Goal: Task Accomplishment & Management: Use online tool/utility

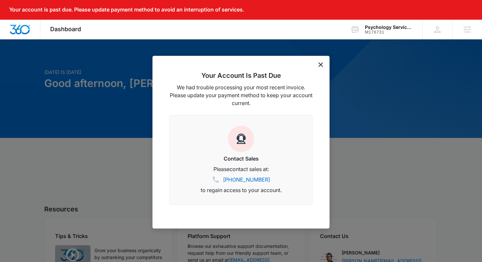
click at [317, 67] on div "Your Account Is Past Due We had trouble processing your most recent invoice. Pl…" at bounding box center [240, 142] width 177 height 172
click at [322, 64] on icon "dismiss this dialog" at bounding box center [320, 64] width 5 height 5
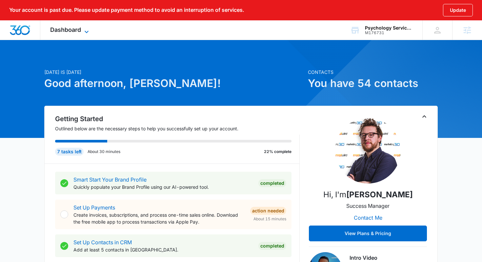
click at [83, 31] on icon at bounding box center [87, 32] width 8 height 8
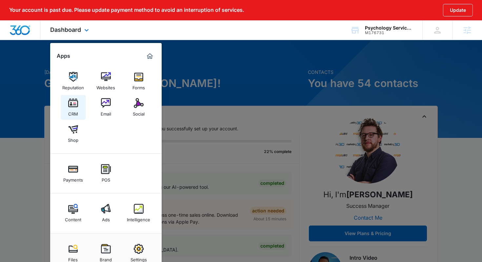
click at [72, 103] on img at bounding box center [73, 103] width 10 height 10
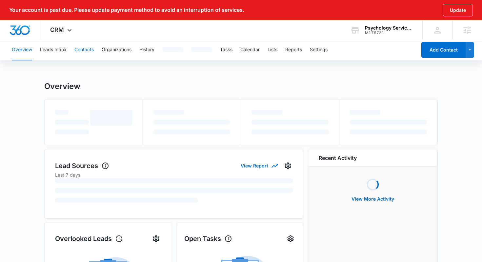
click at [84, 53] on button "Contacts" at bounding box center [83, 49] width 19 height 21
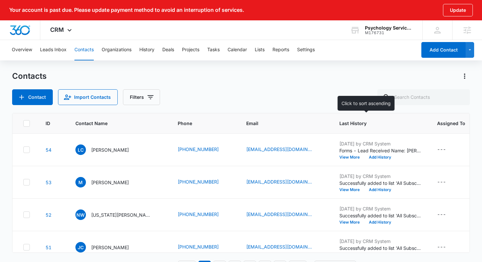
click at [342, 121] on span "Last History" at bounding box center [375, 123] width 72 height 7
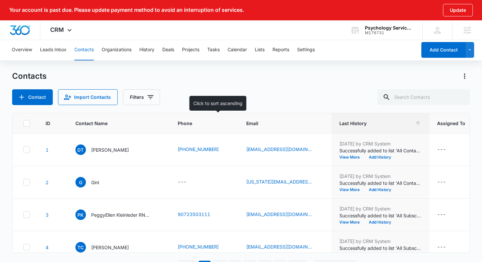
scroll to position [0, 230]
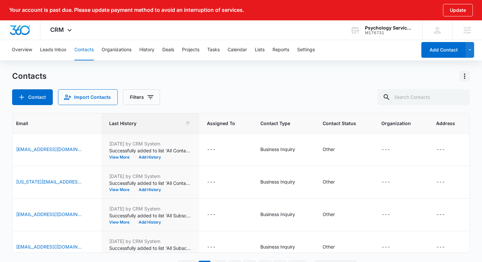
click at [465, 74] on icon "Actions" at bounding box center [464, 75] width 1 height 5
click at [444, 97] on div "Choose Columns" at bounding box center [432, 94] width 43 height 5
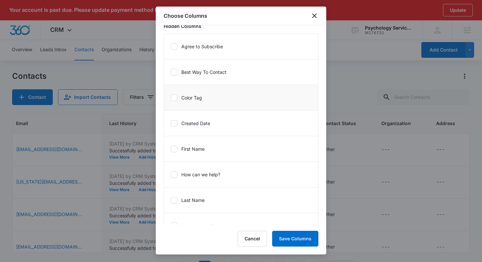
scroll to position [288, 0]
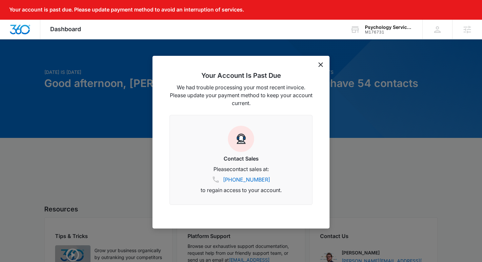
click at [217, 52] on div at bounding box center [241, 131] width 482 height 262
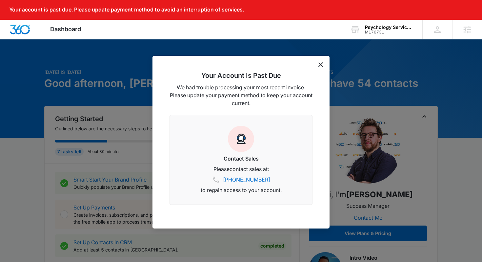
click at [321, 61] on div "Your Account Is Past Due We had trouble processing your most recent invoice. Pl…" at bounding box center [240, 142] width 177 height 172
click at [321, 65] on icon "dismiss this dialog" at bounding box center [320, 64] width 5 height 5
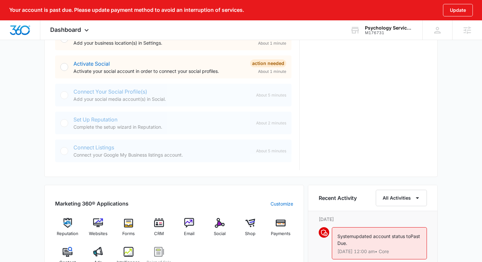
scroll to position [308, 0]
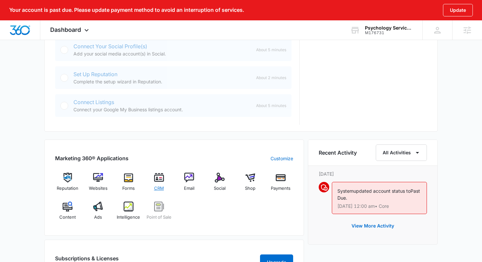
click at [157, 177] on img at bounding box center [159, 177] width 10 height 10
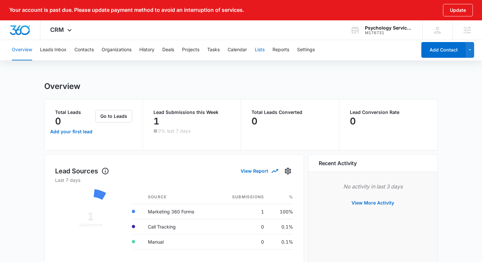
click at [259, 53] on button "Lists" at bounding box center [260, 49] width 10 height 21
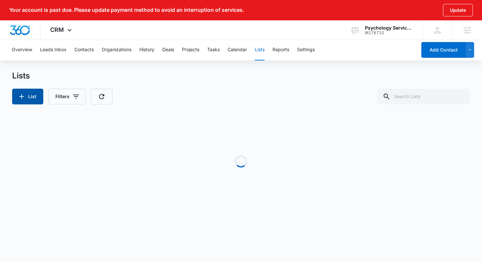
click at [37, 95] on button "List" at bounding box center [27, 97] width 31 height 16
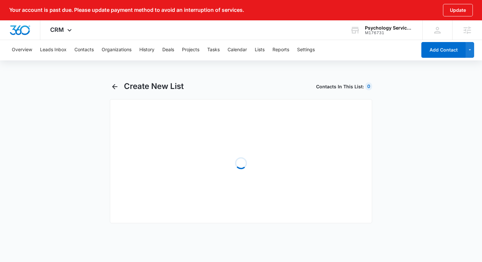
select select "31"
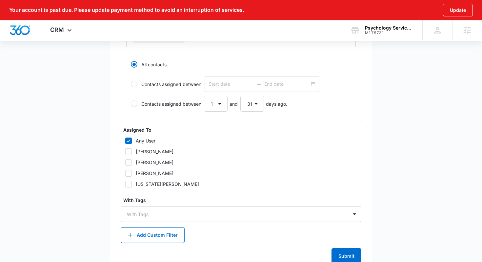
scroll to position [312, 0]
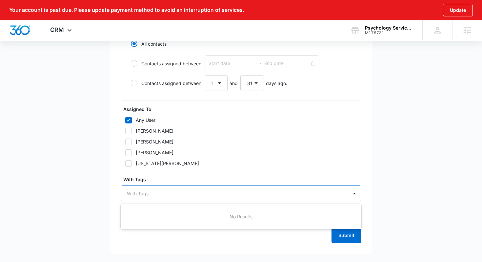
click at [149, 193] on div at bounding box center [237, 193] width 220 height 8
click at [245, 166] on label "Virginia Moncion" at bounding box center [241, 163] width 241 height 7
click at [125, 166] on input "Virginia Moncion" at bounding box center [123, 163] width 5 height 5
checkbox input "true"
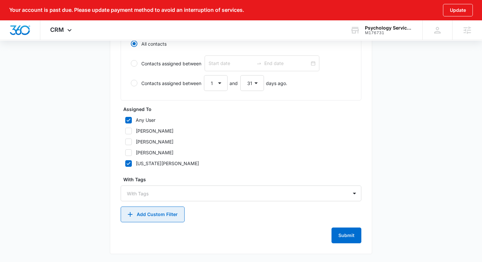
click at [160, 215] on button "Add Custom Filter" at bounding box center [153, 214] width 64 height 16
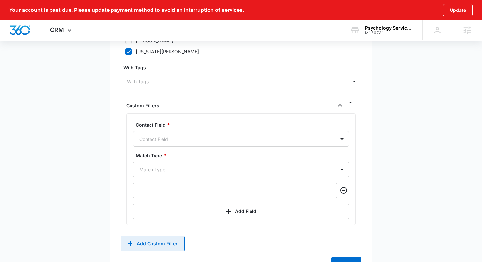
scroll to position [453, 0]
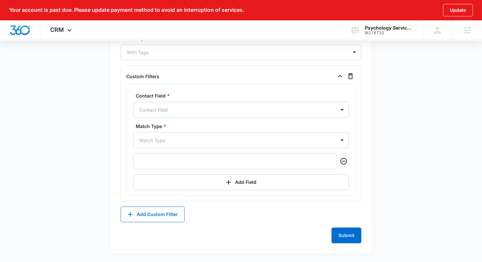
click at [236, 95] on label "Contact Field *" at bounding box center [244, 95] width 216 height 7
click at [235, 110] on div at bounding box center [233, 110] width 188 height 8
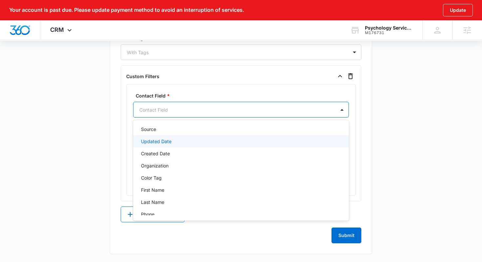
scroll to position [15, 0]
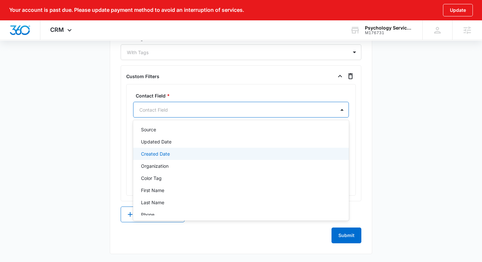
click at [219, 156] on div "Created Date" at bounding box center [240, 153] width 199 height 7
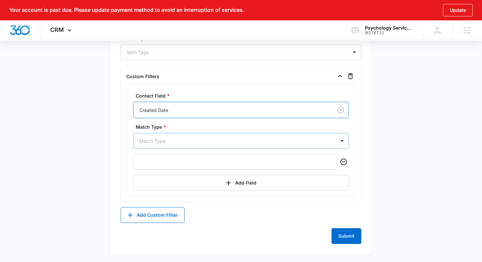
click at [217, 140] on div at bounding box center [233, 141] width 188 height 8
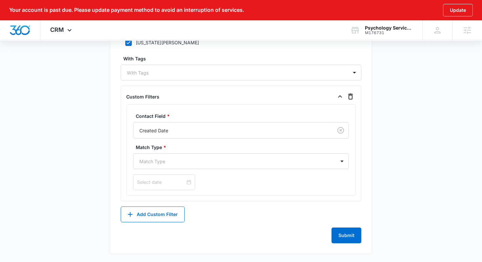
scroll to position [433, 0]
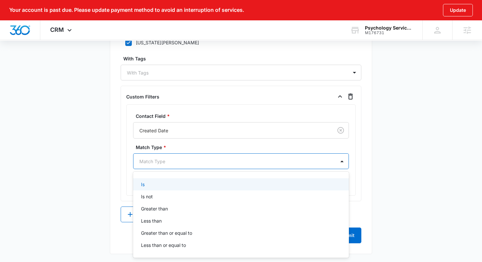
click at [205, 167] on div "Match Type" at bounding box center [234, 161] width 202 height 15
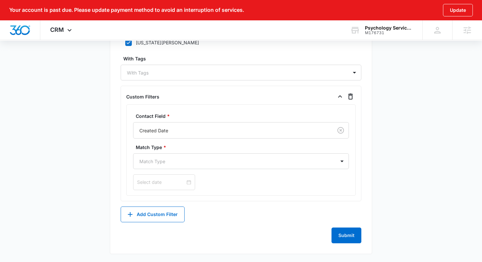
click at [147, 182] on input at bounding box center [161, 181] width 48 height 7
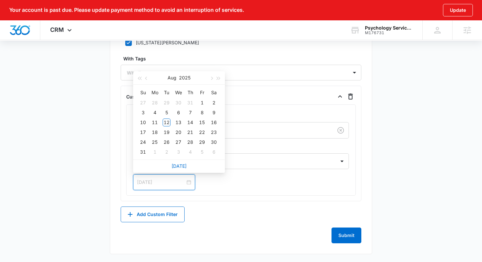
type input "Jul 29, 2025"
type input "Aug 4, 2025"
click at [153, 112] on div "4" at bounding box center [155, 113] width 8 height 8
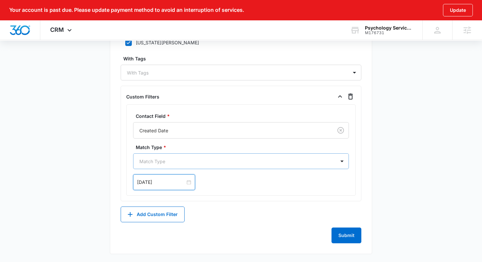
click at [211, 163] on div at bounding box center [233, 161] width 188 height 8
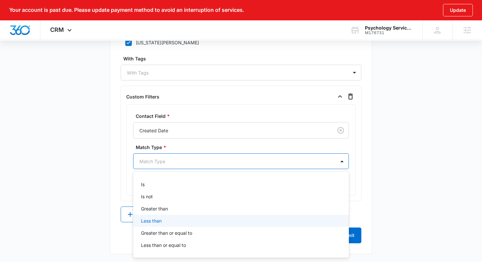
click at [211, 218] on div "Less than" at bounding box center [240, 220] width 199 height 7
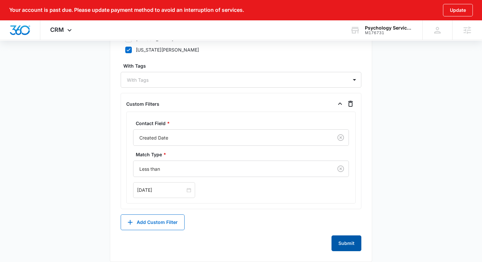
scroll to position [425, 0]
